Goal: Task Accomplishment & Management: Manage account settings

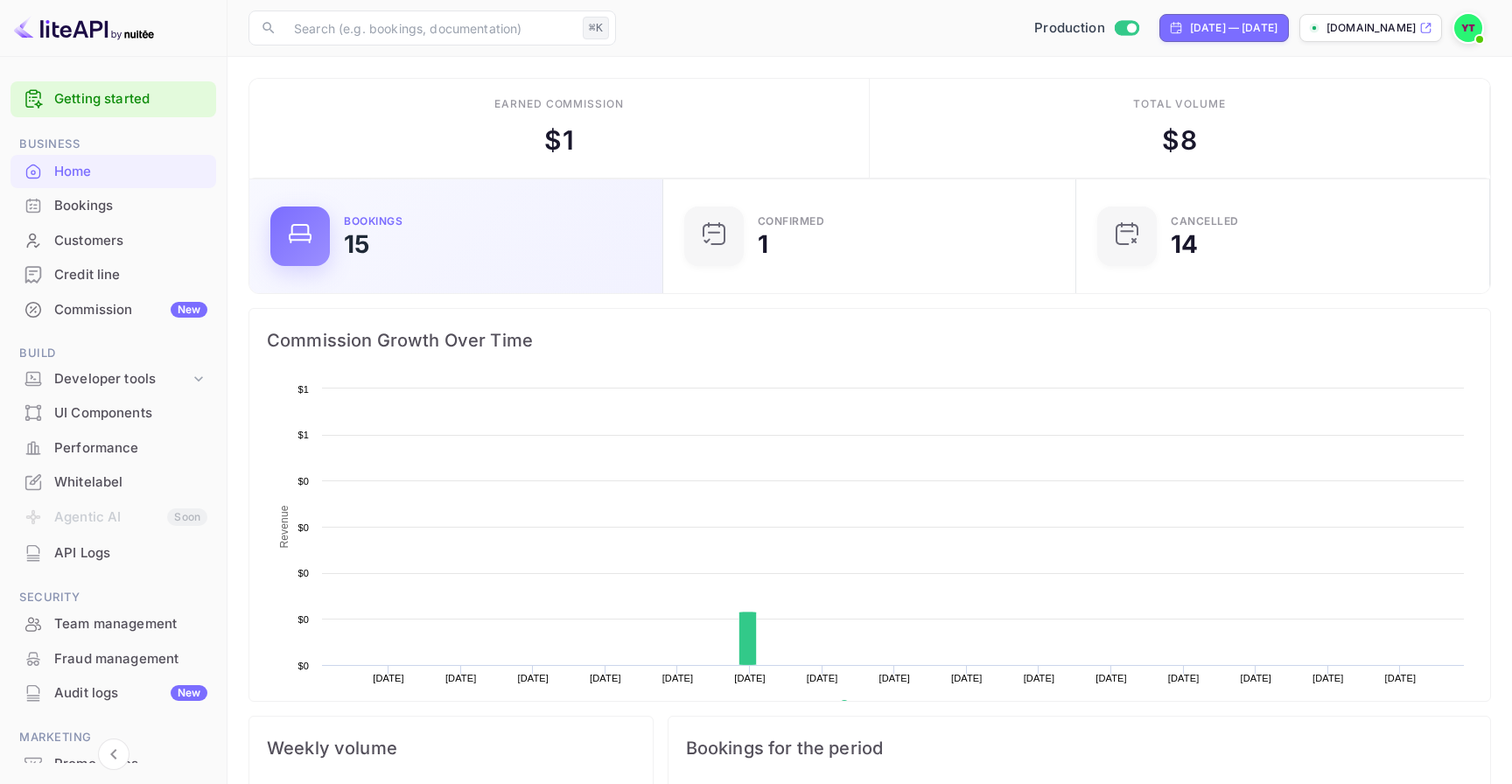
scroll to position [285, 403]
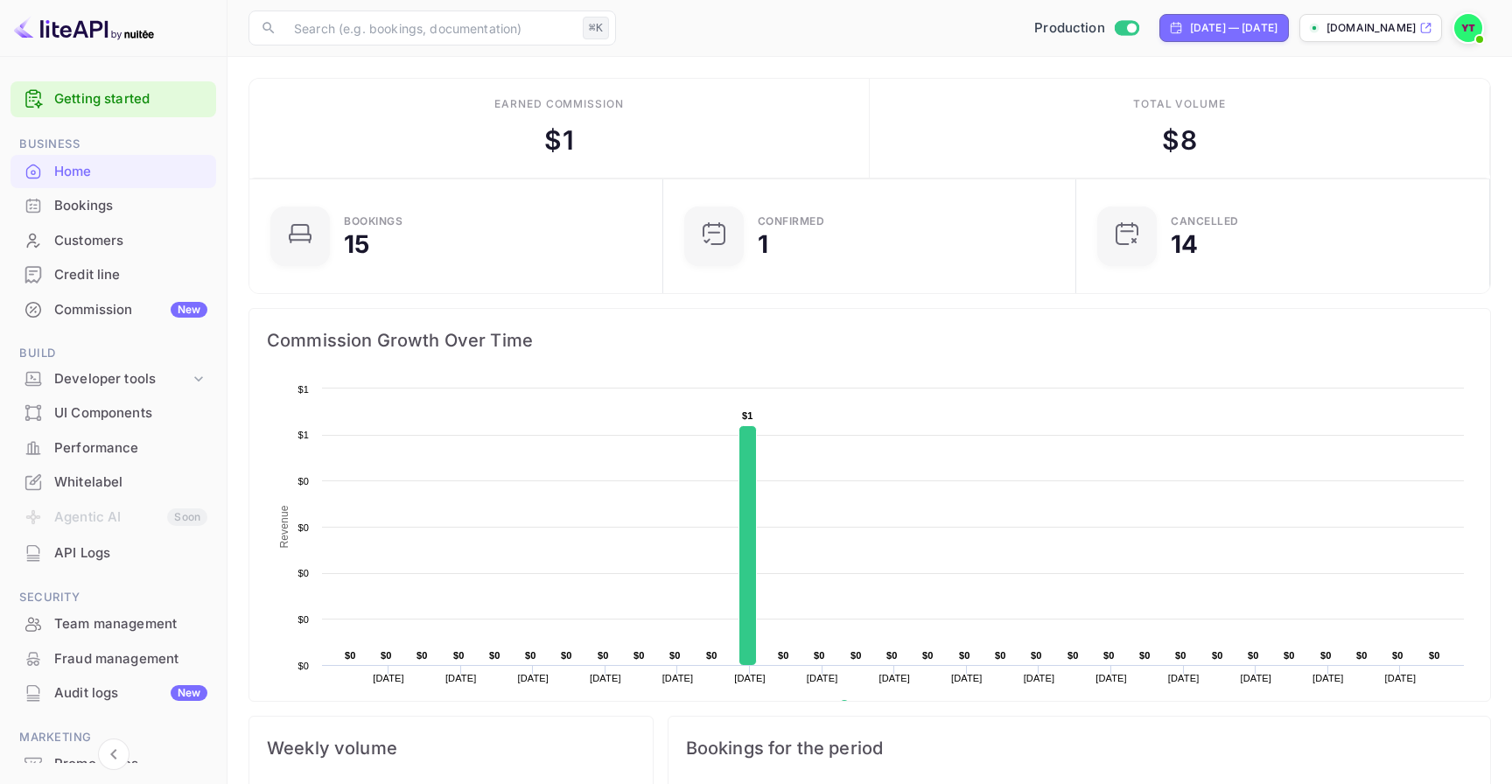
drag, startPoint x: 545, startPoint y: 138, endPoint x: 745, endPoint y: 156, distance: 200.8
click at [746, 156] on div "Earned commission $ 1" at bounding box center [559, 129] width 621 height 100
click at [745, 156] on div "Earned commission $ 1" at bounding box center [559, 129] width 621 height 100
click at [154, 375] on div "Developer tools" at bounding box center [122, 379] width 136 height 20
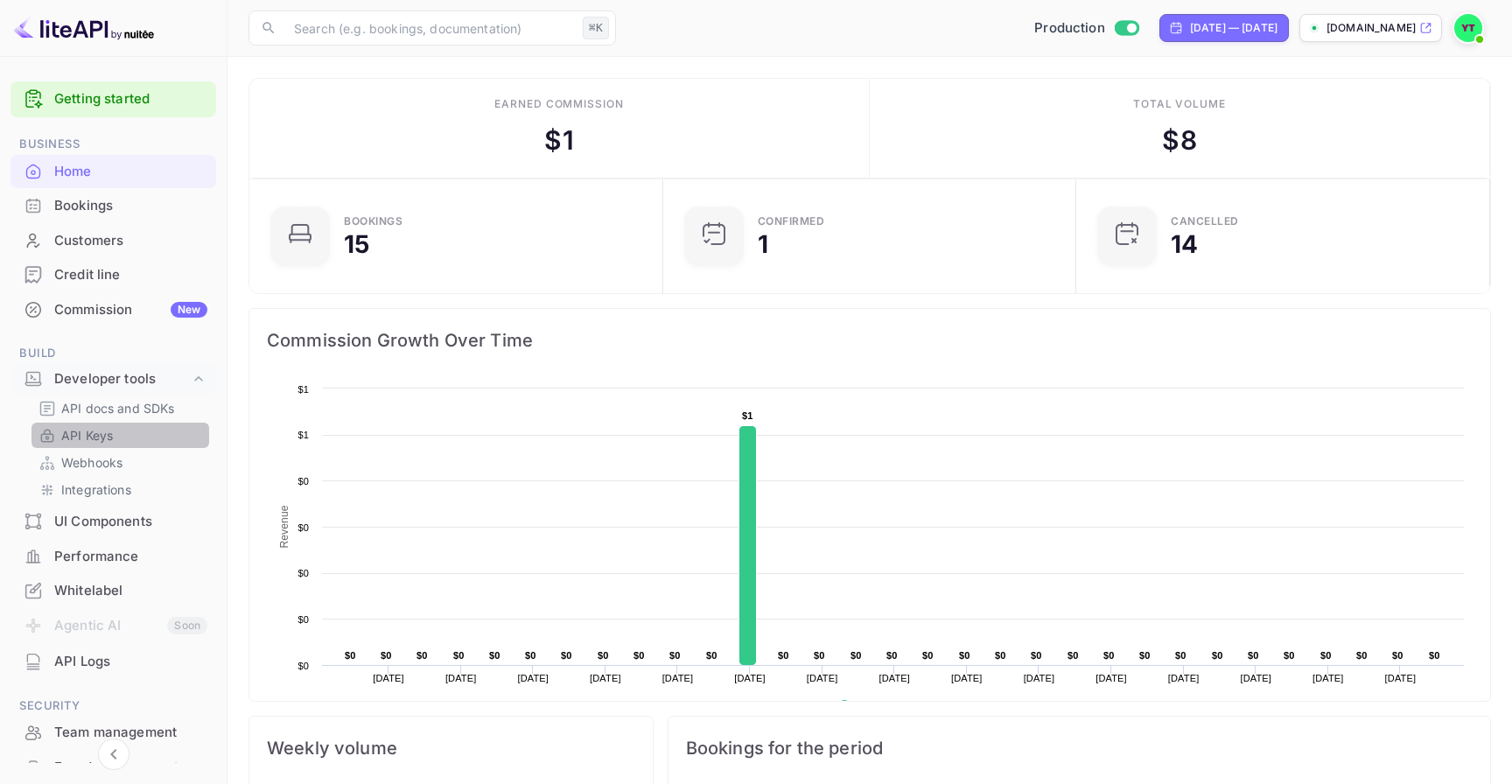
click at [154, 436] on link "API Keys" at bounding box center [120, 435] width 164 height 18
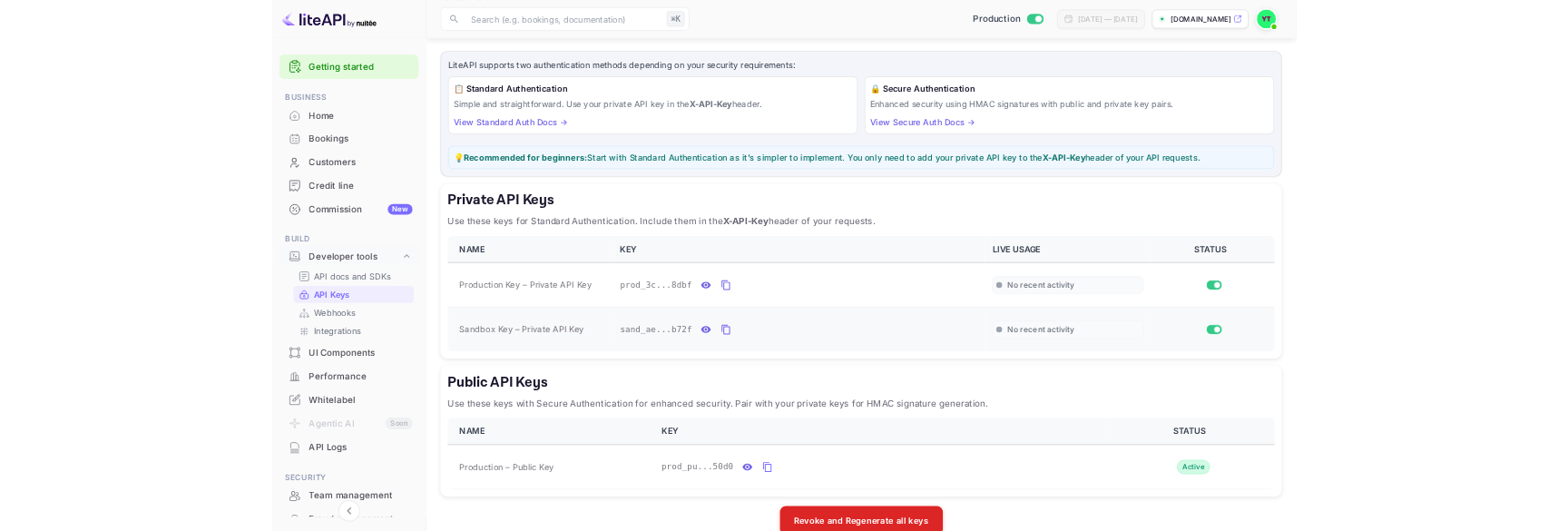
scroll to position [90, 0]
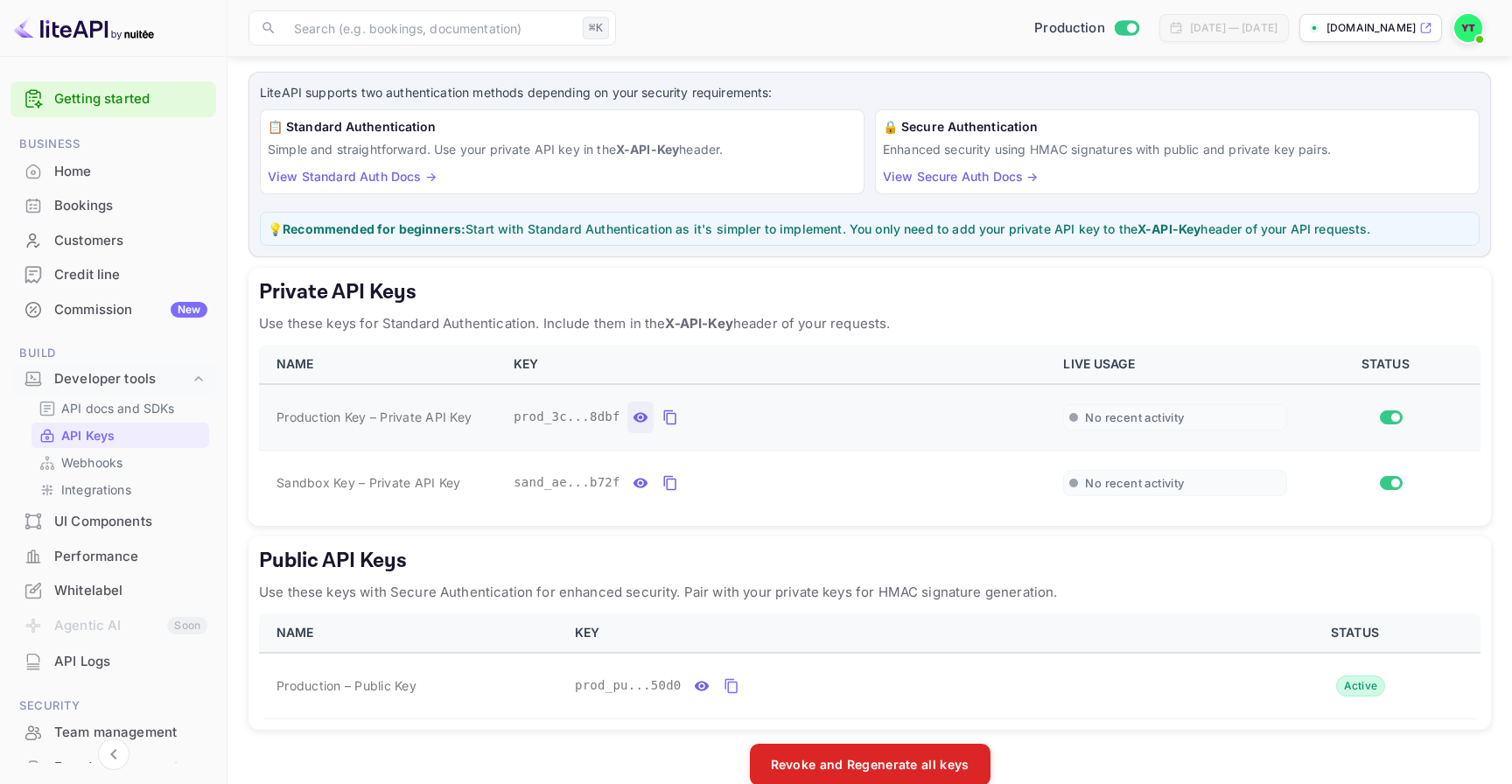
click at [640, 418] on icon "private api keys table" at bounding box center [640, 417] width 15 height 9
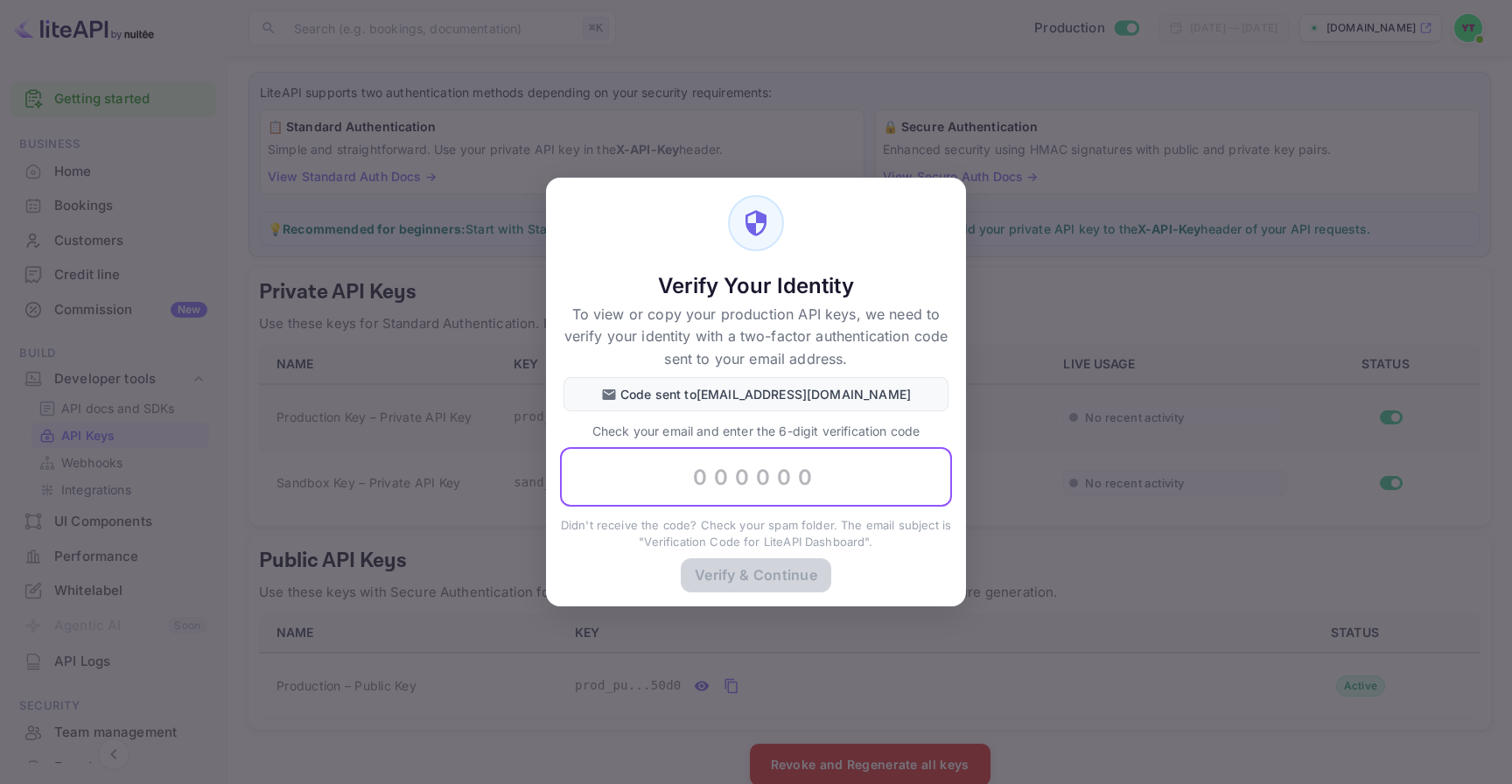
click at [693, 490] on input "text" at bounding box center [756, 477] width 392 height 59
click at [806, 472] on input "text" at bounding box center [756, 477] width 392 height 59
paste input "421643"
type input "421643"
click at [812, 570] on button "Verify & Continue" at bounding box center [756, 574] width 151 height 34
